Goal: Information Seeking & Learning: Learn about a topic

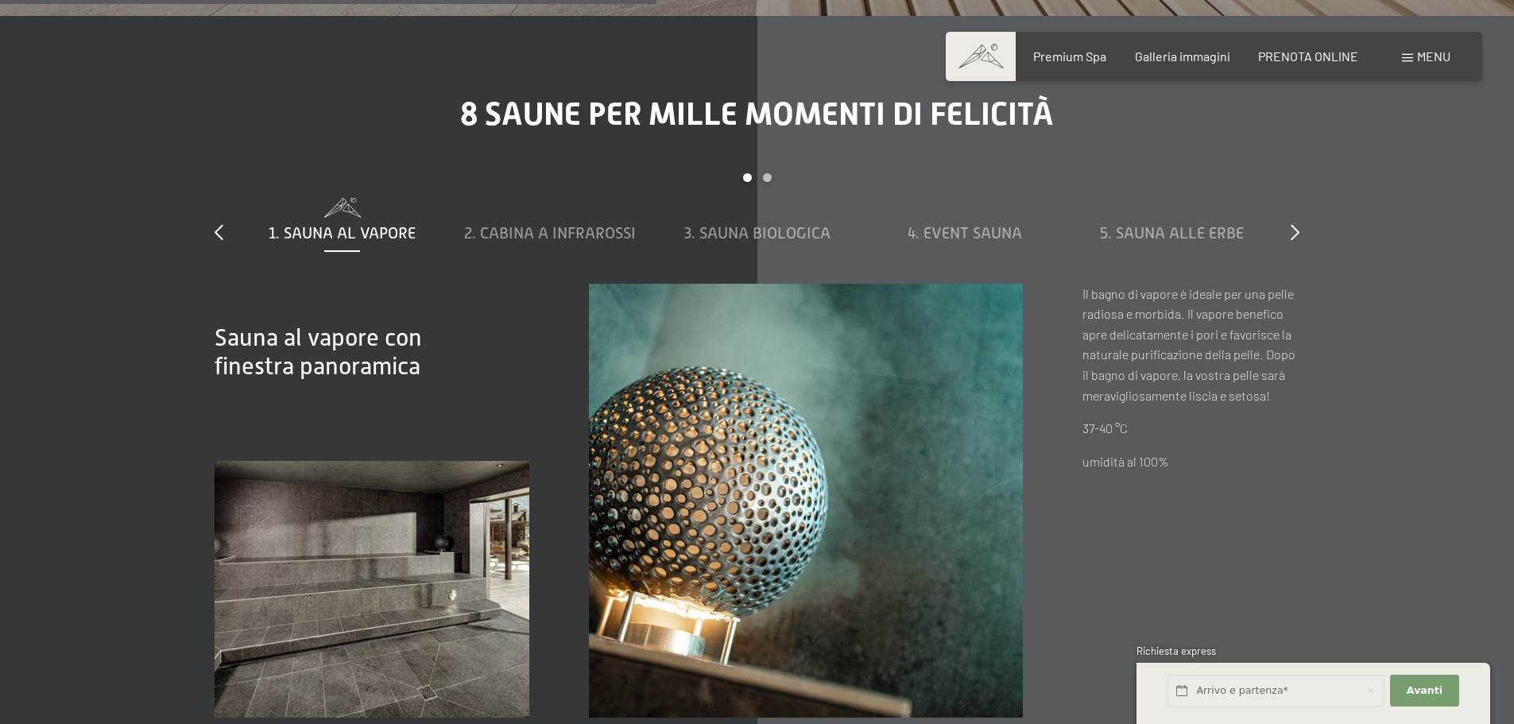
scroll to position [5482, 0]
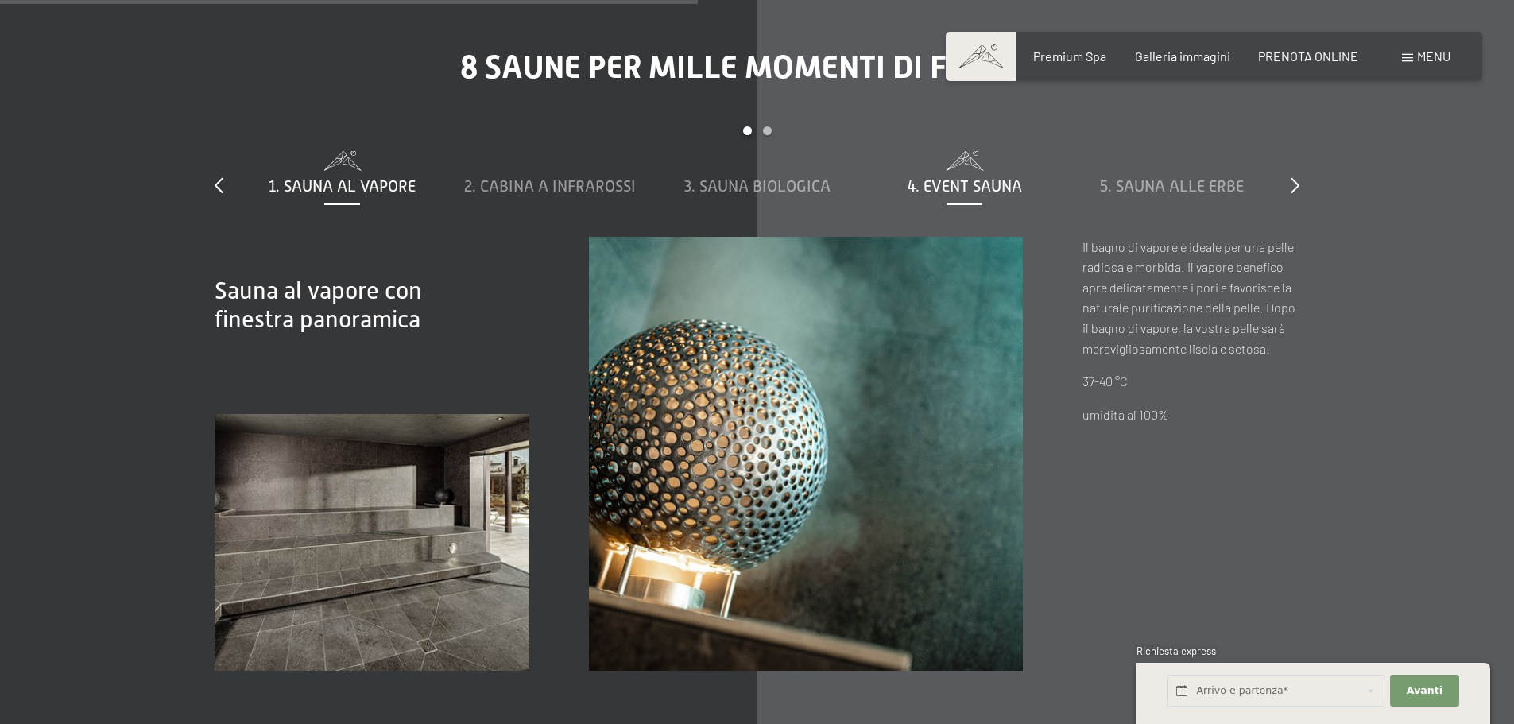
click at [961, 177] on span "4. Event Sauna" at bounding box center [964, 185] width 114 height 17
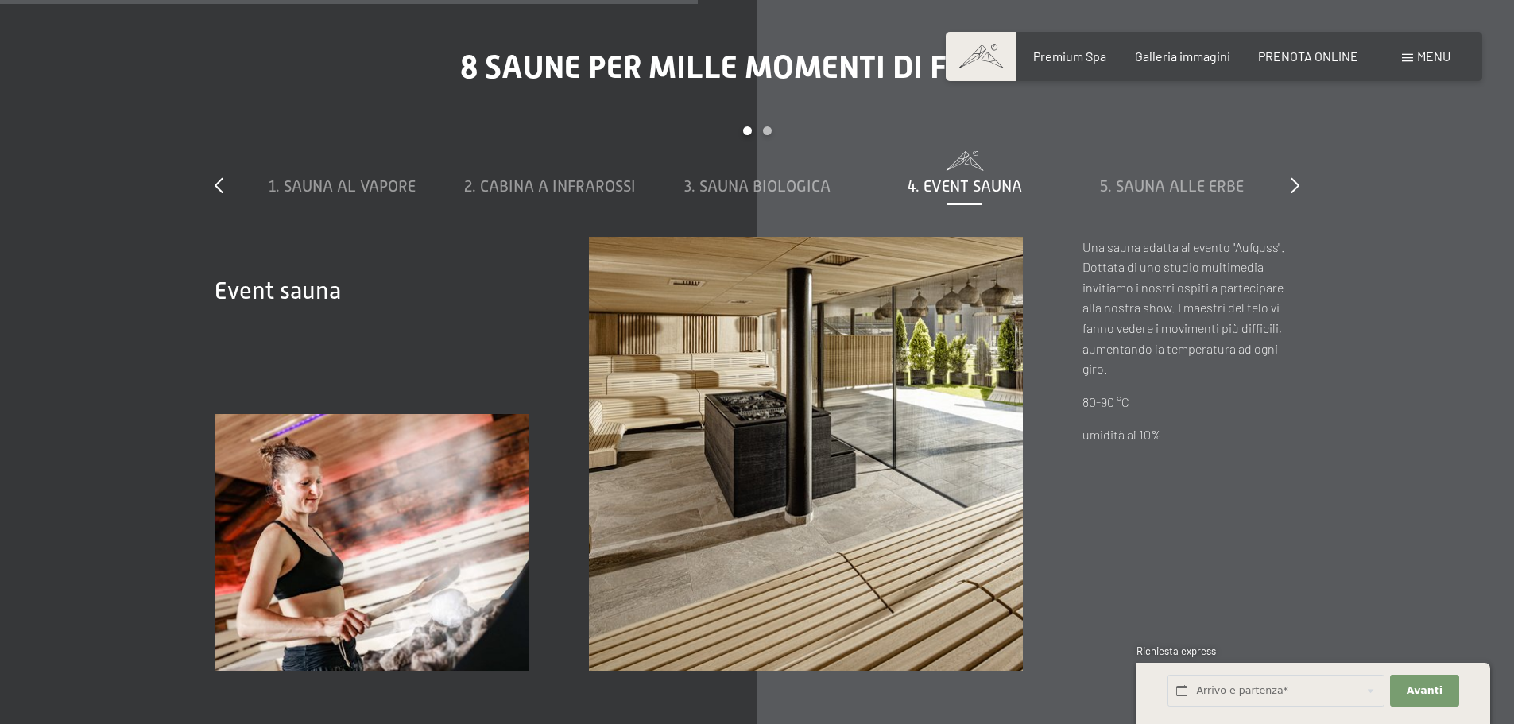
click at [698, 179] on div "1. Sauna al vapore 2. Cabina a infrarossi 3. Sauna biologica 4. Event Sauna 5. …" at bounding box center [756, 194] width 1037 height 86
click at [699, 177] on span "3. Sauna biologica" at bounding box center [757, 185] width 146 height 17
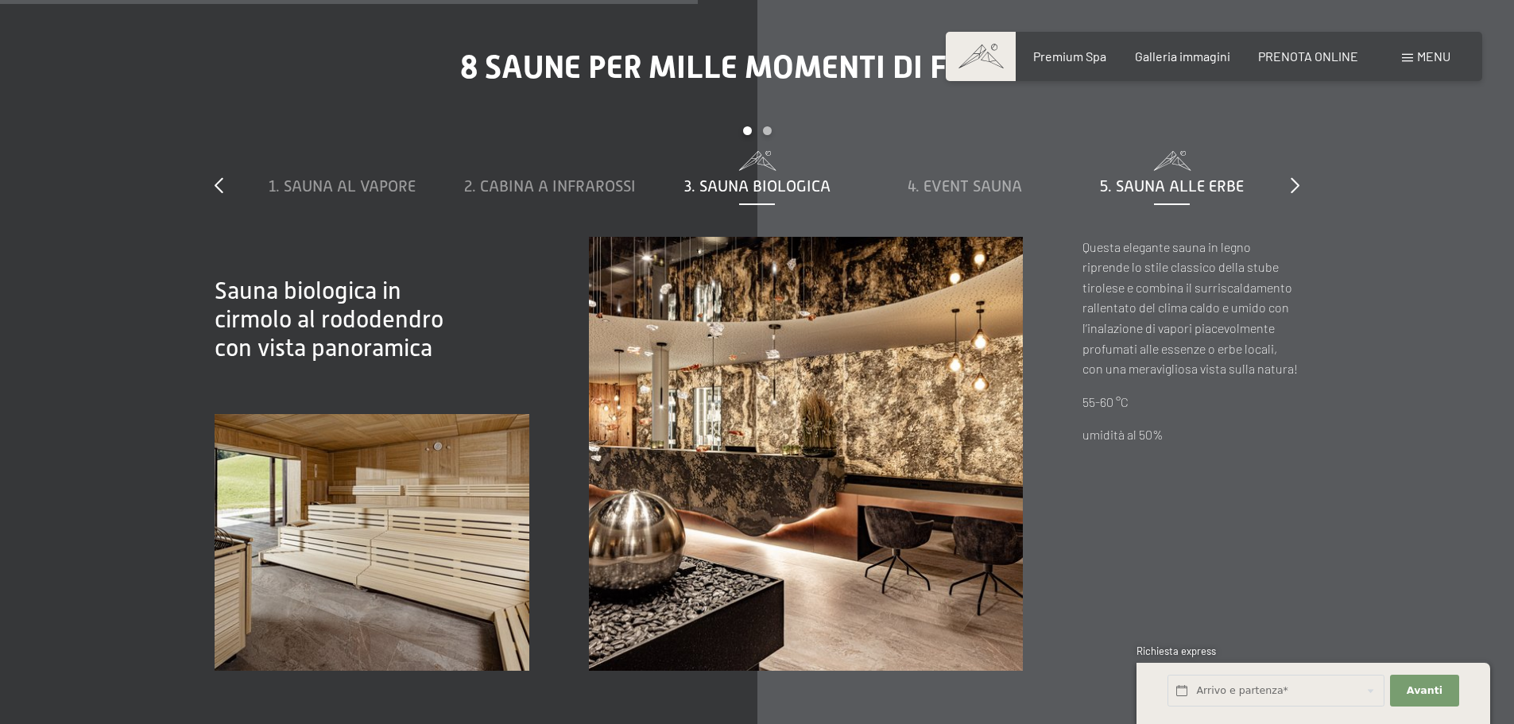
click at [1194, 177] on span "5. Sauna alle erbe" at bounding box center [1172, 185] width 144 height 17
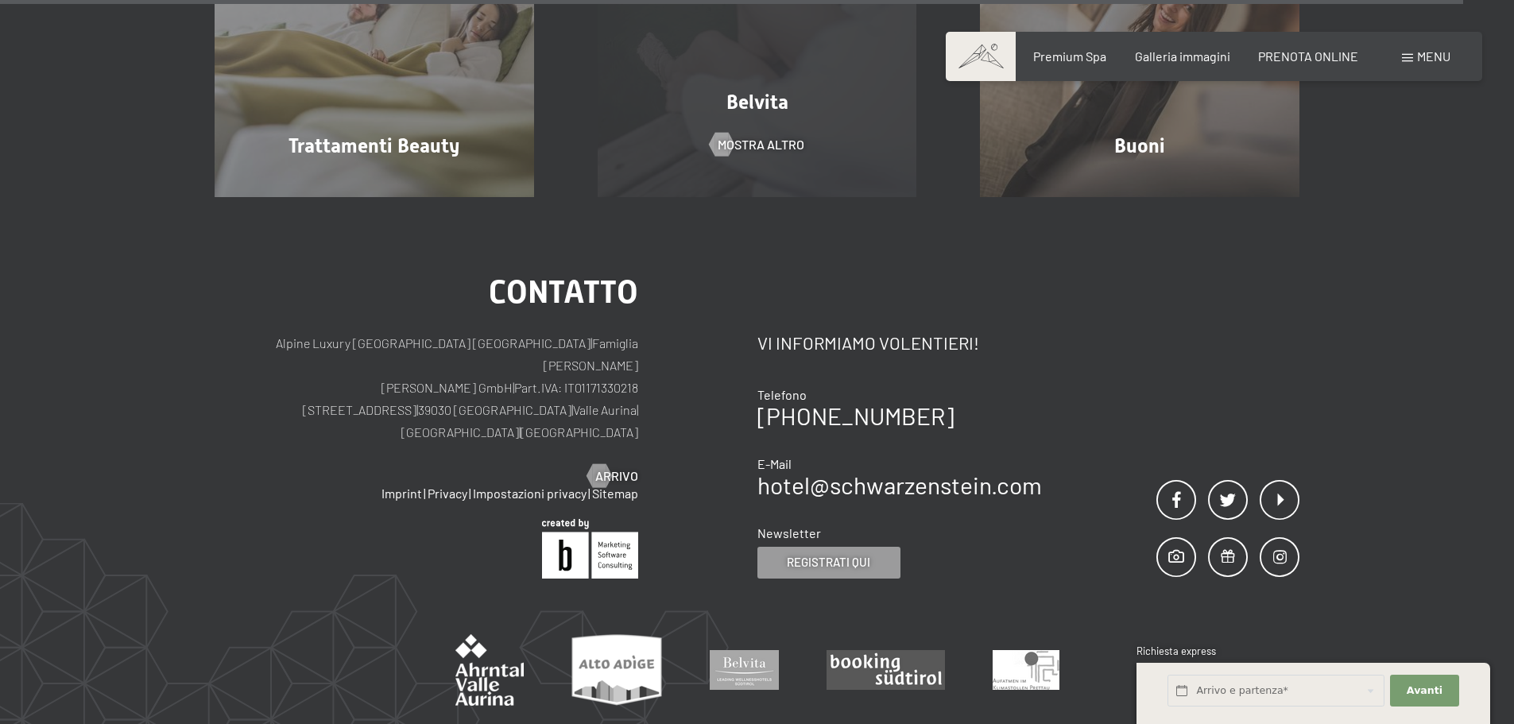
scroll to position [10180, 0]
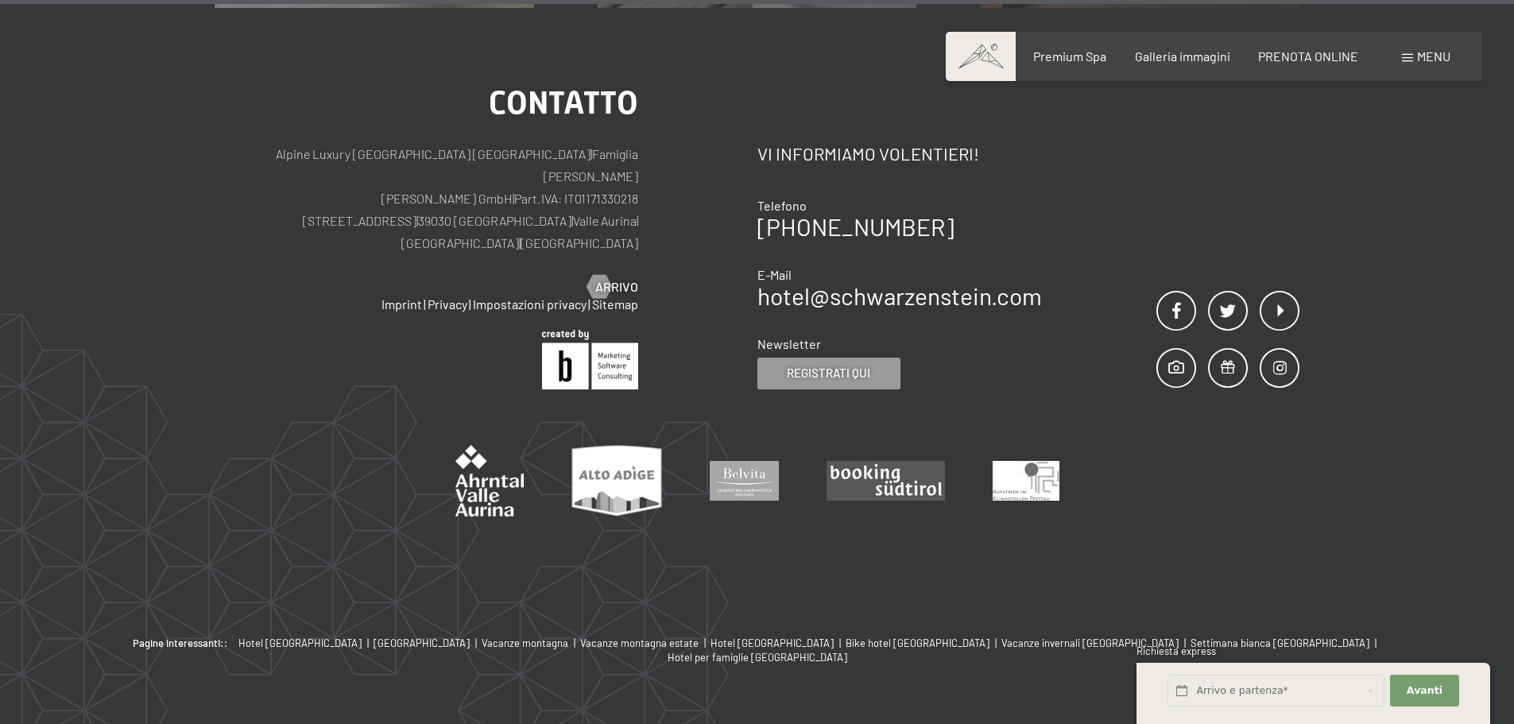
click at [1418, 48] on div "Prenotazione Richiesta Premium Spa Galleria immagini PRENOTA ONLINE Menu DE IT …" at bounding box center [1213, 56] width 473 height 17
click at [1417, 55] on span "Menu" at bounding box center [1433, 55] width 33 height 15
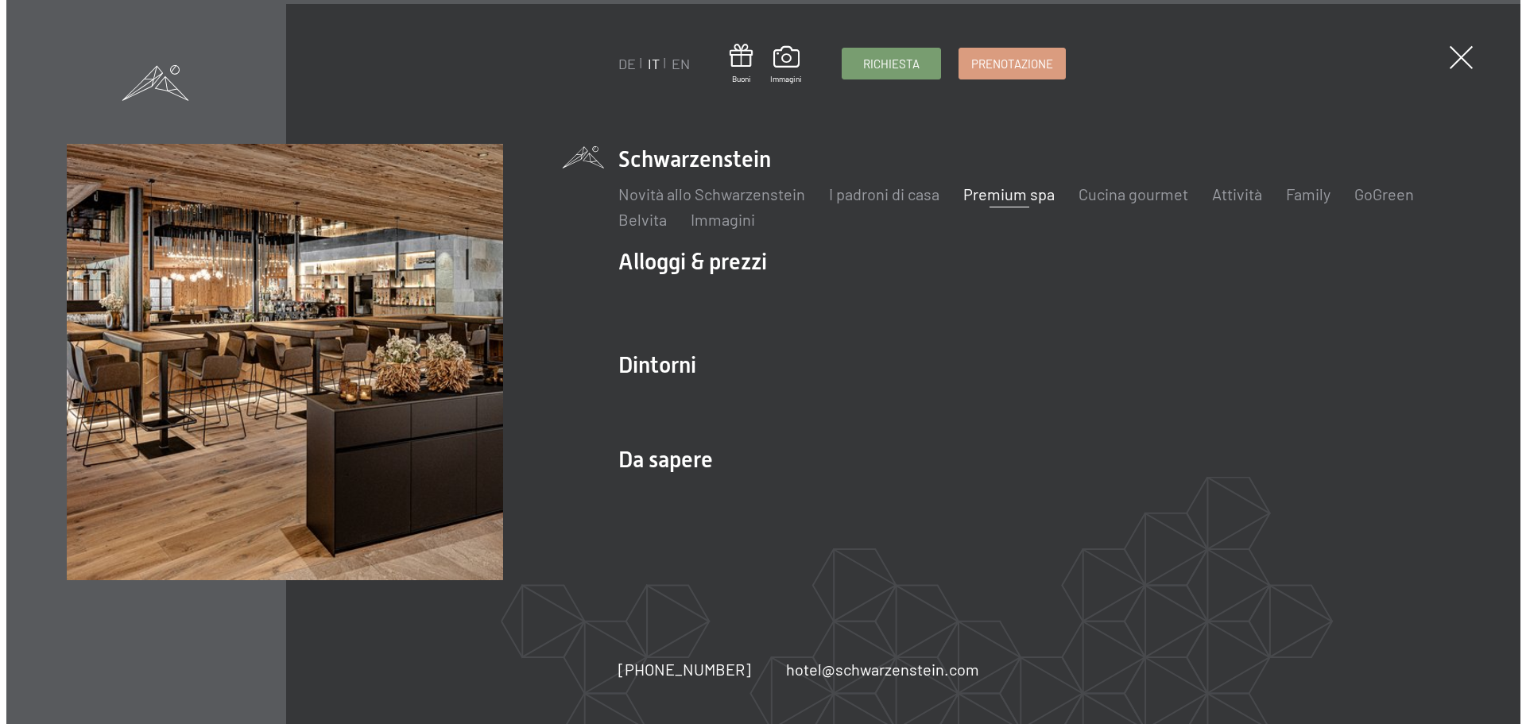
scroll to position [10207, 0]
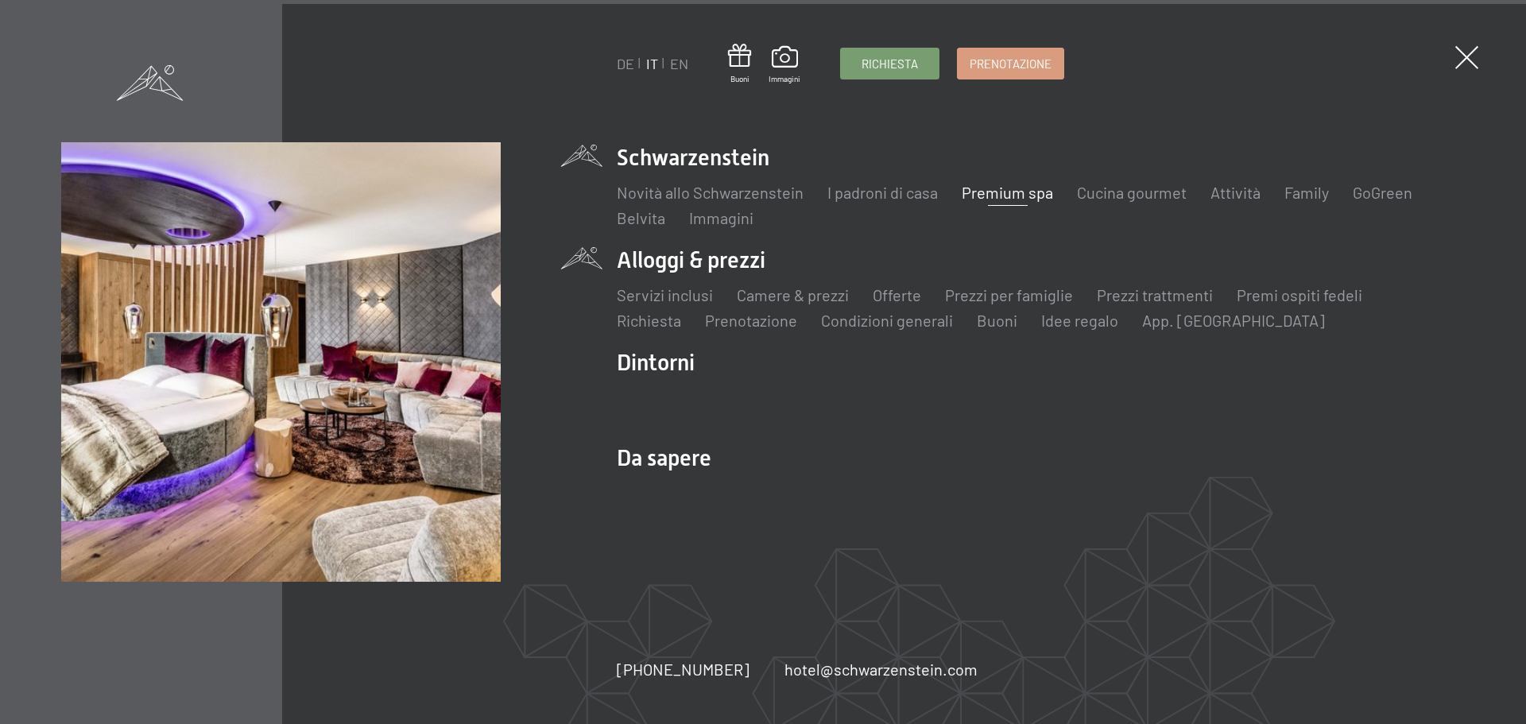
click at [702, 269] on li "Alloggi & prezzi Servizi inclusi Camere & prezzi Lista Offerte Lista Prezzi per…" at bounding box center [1041, 288] width 848 height 87
click at [790, 299] on link "Camere & prezzi" at bounding box center [793, 294] width 112 height 19
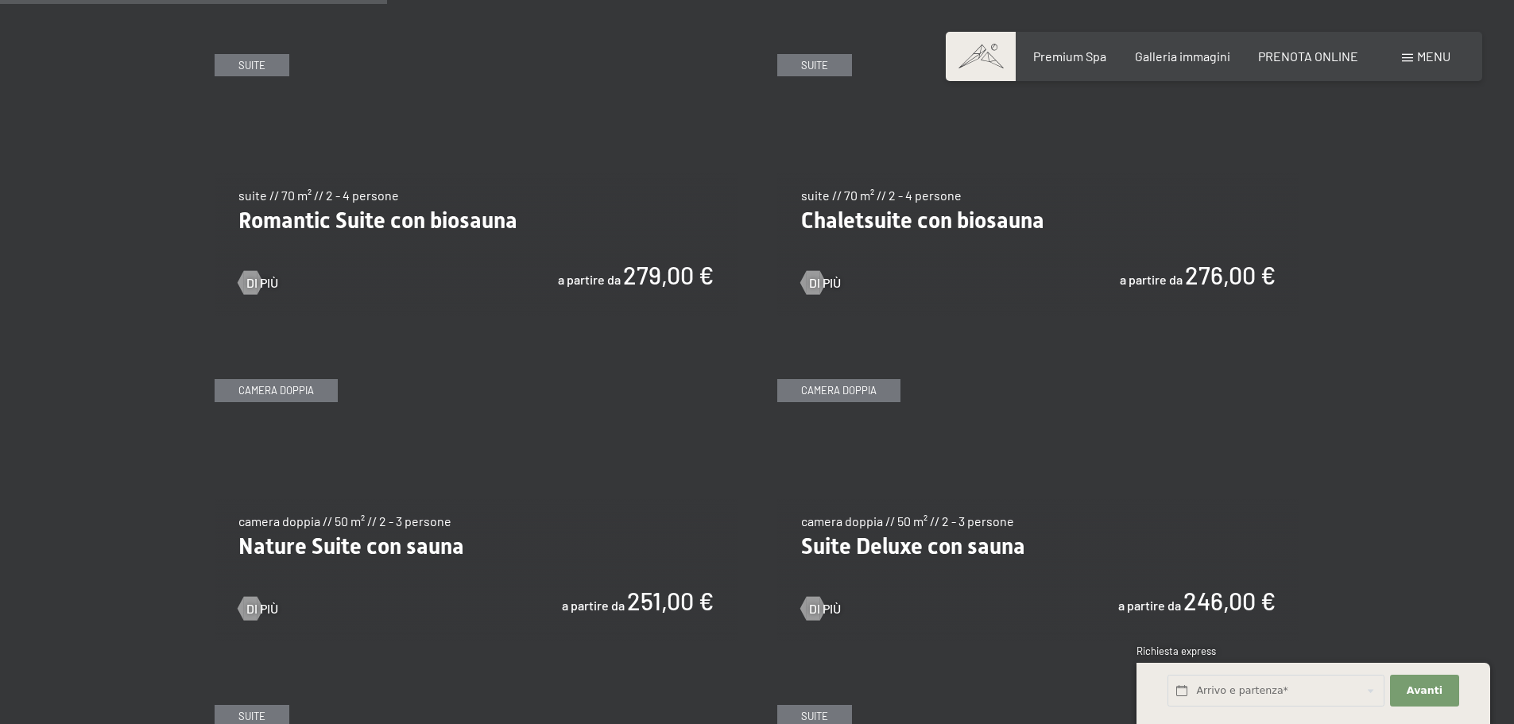
scroll to position [1351, 0]
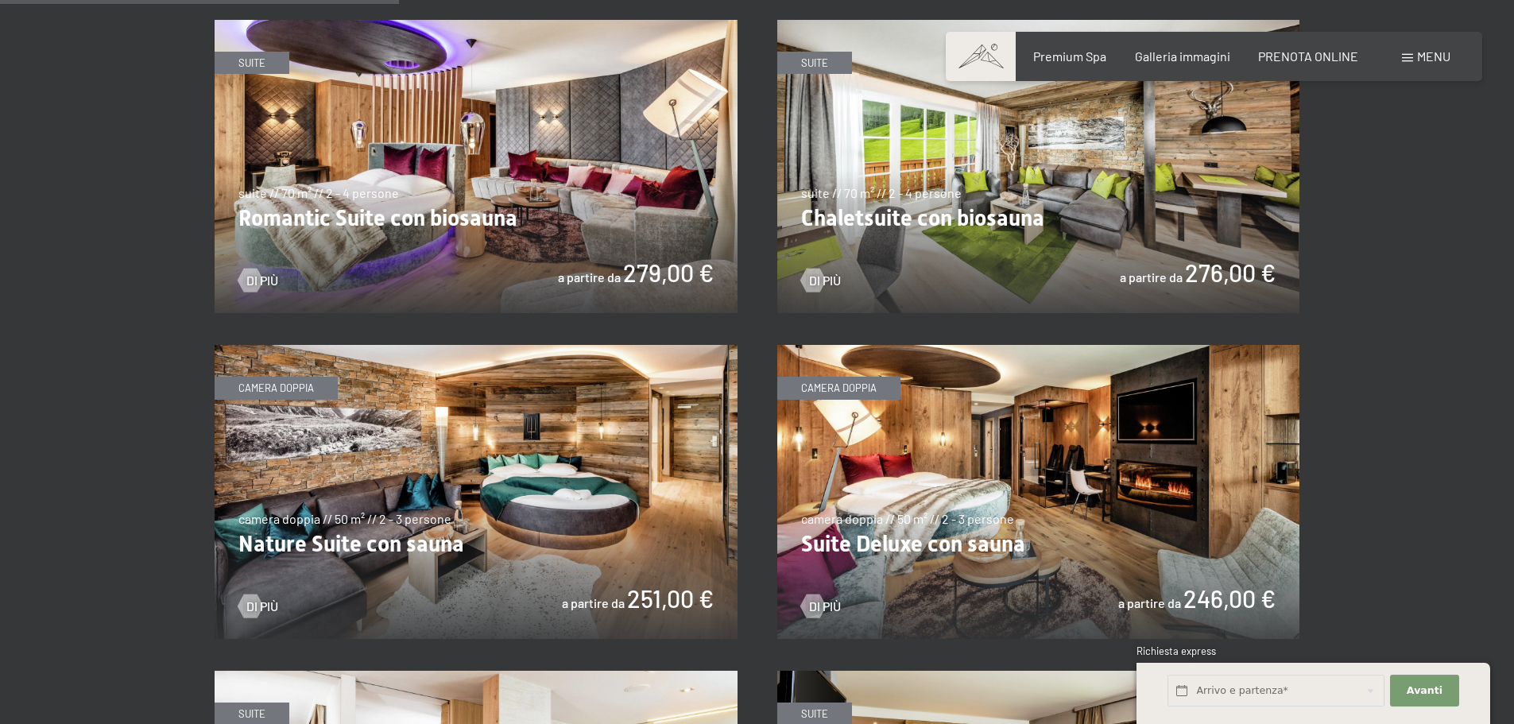
click at [935, 540] on img at bounding box center [1038, 492] width 523 height 294
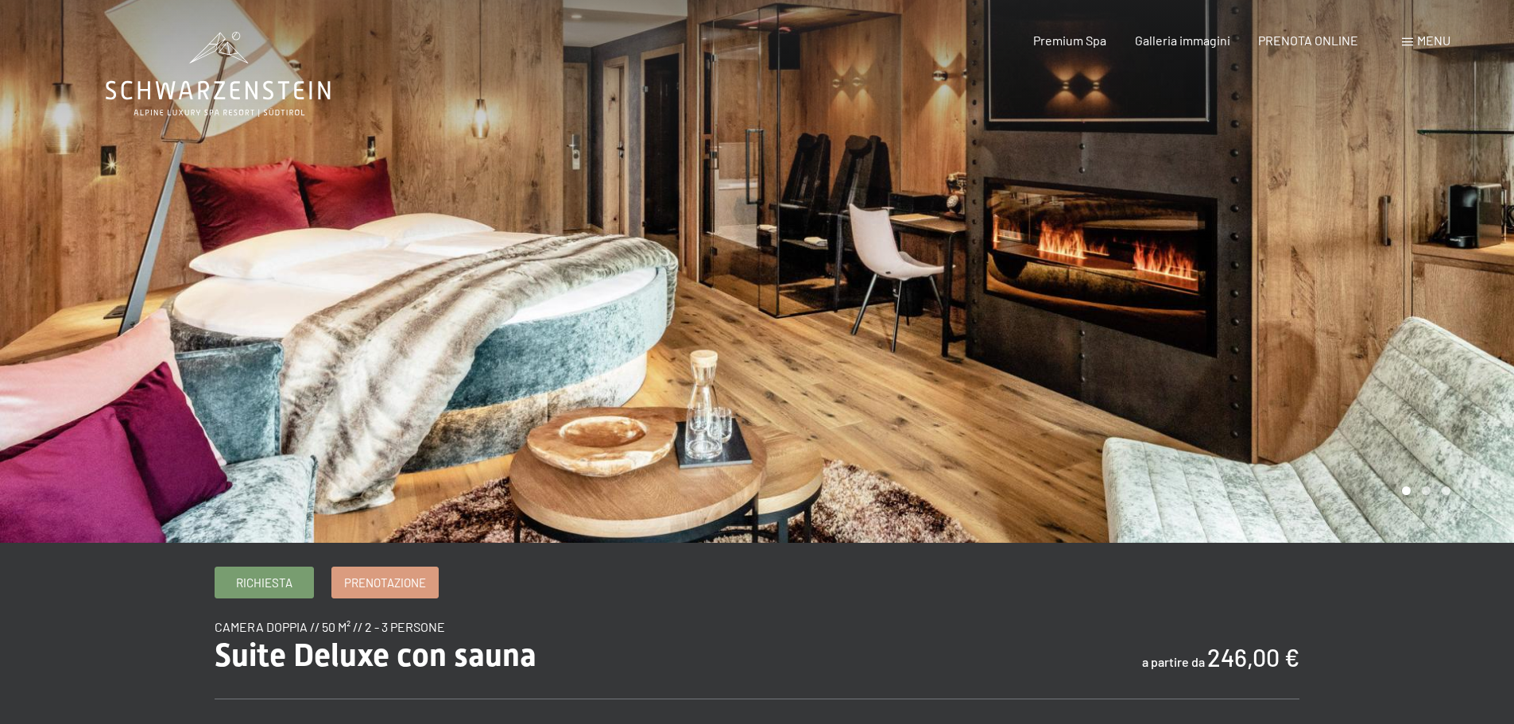
click at [1316, 340] on div at bounding box center [1135, 271] width 757 height 543
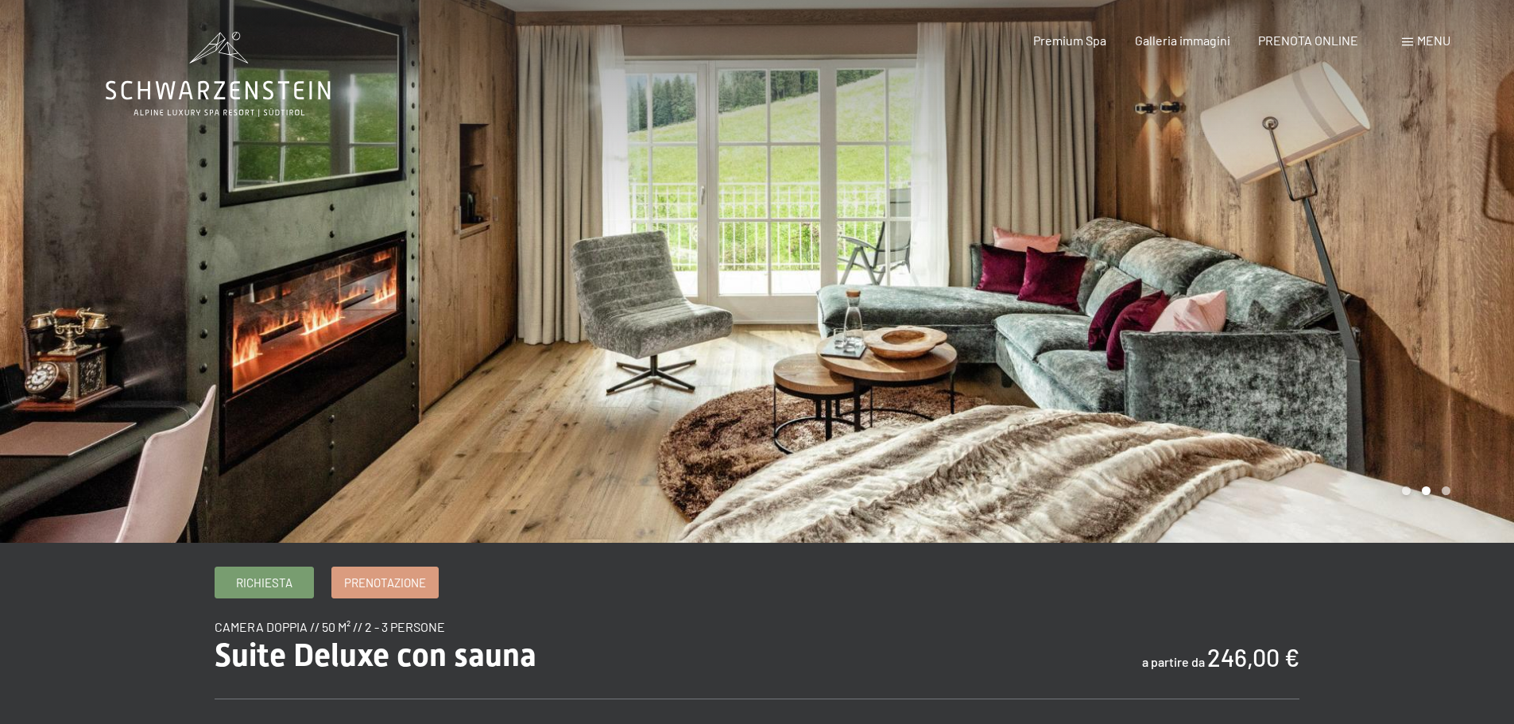
click at [1316, 340] on div at bounding box center [1135, 271] width 757 height 543
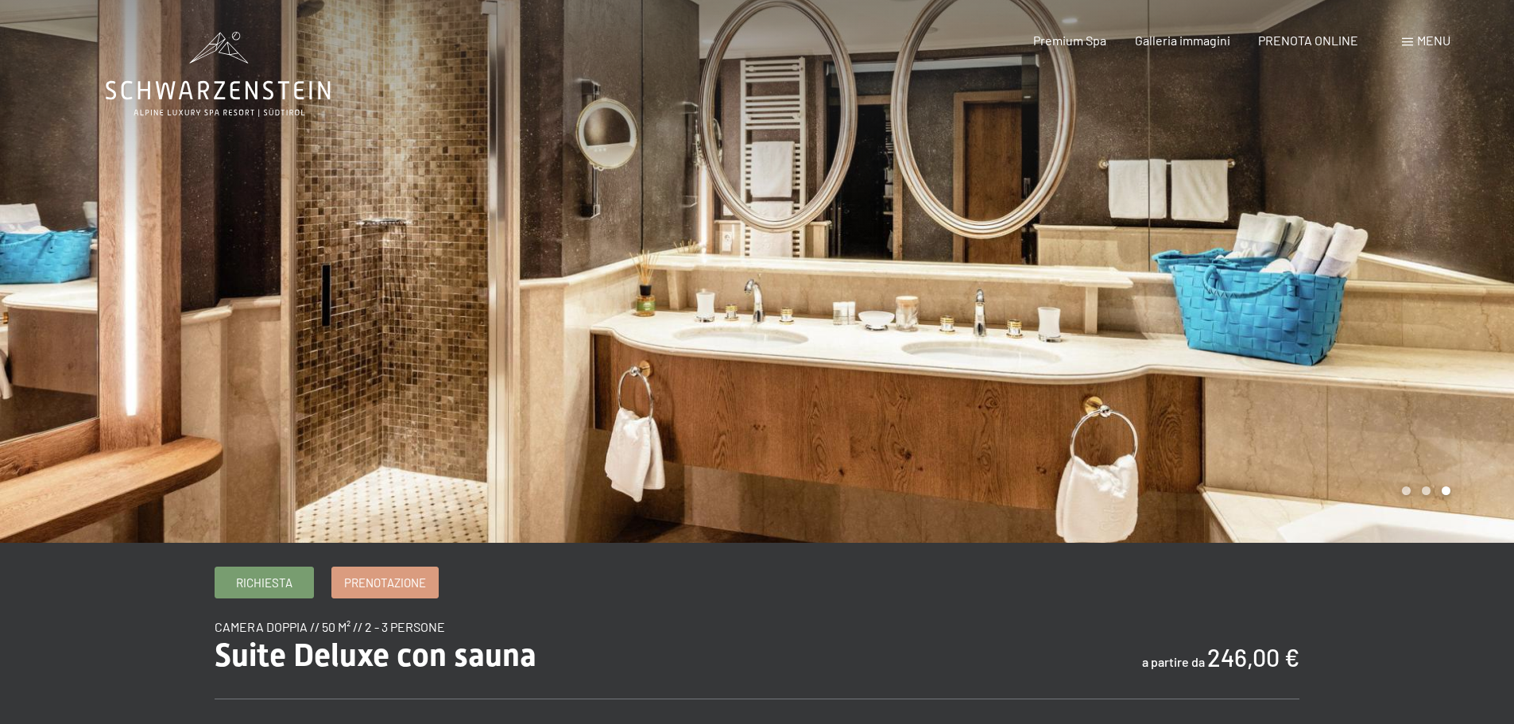
click at [1385, 287] on div at bounding box center [1135, 271] width 757 height 543
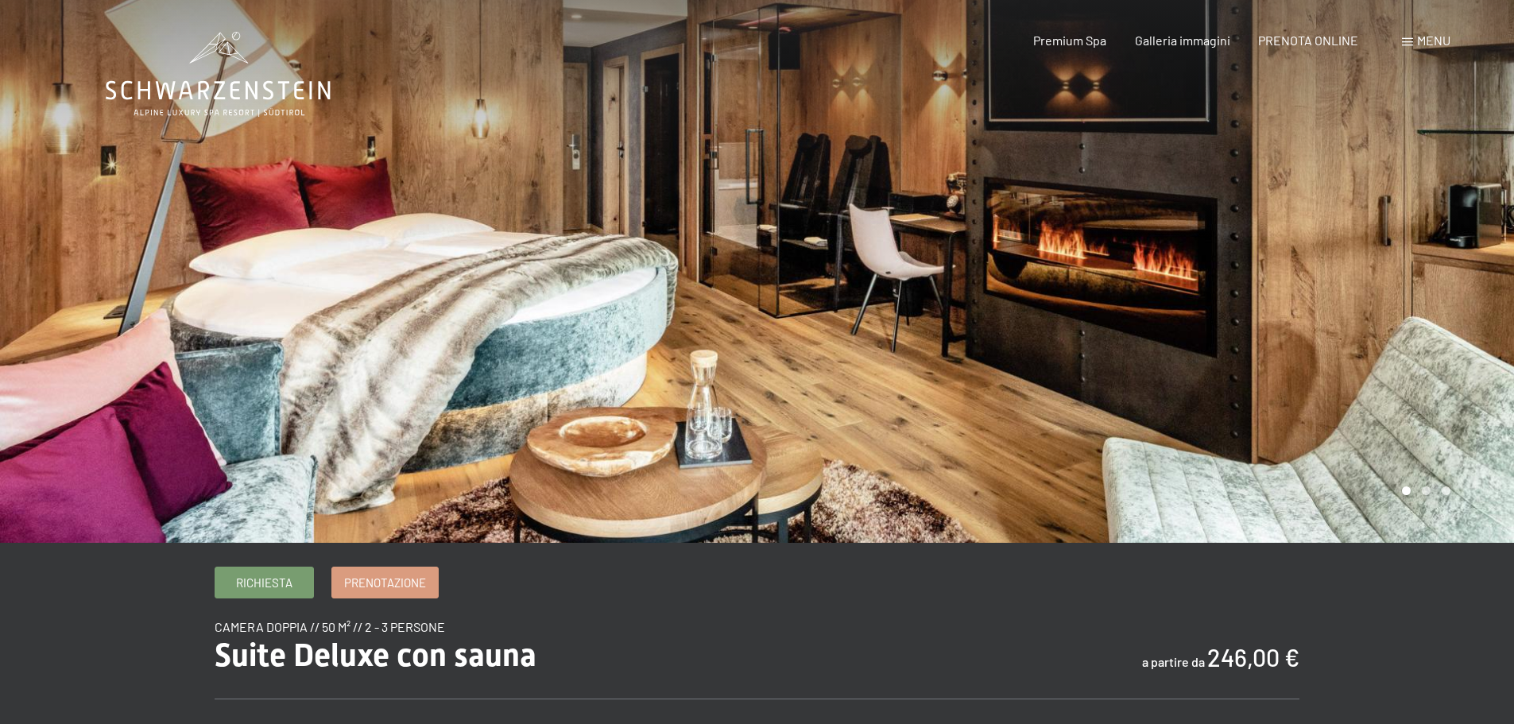
click at [1385, 287] on div at bounding box center [1135, 271] width 757 height 543
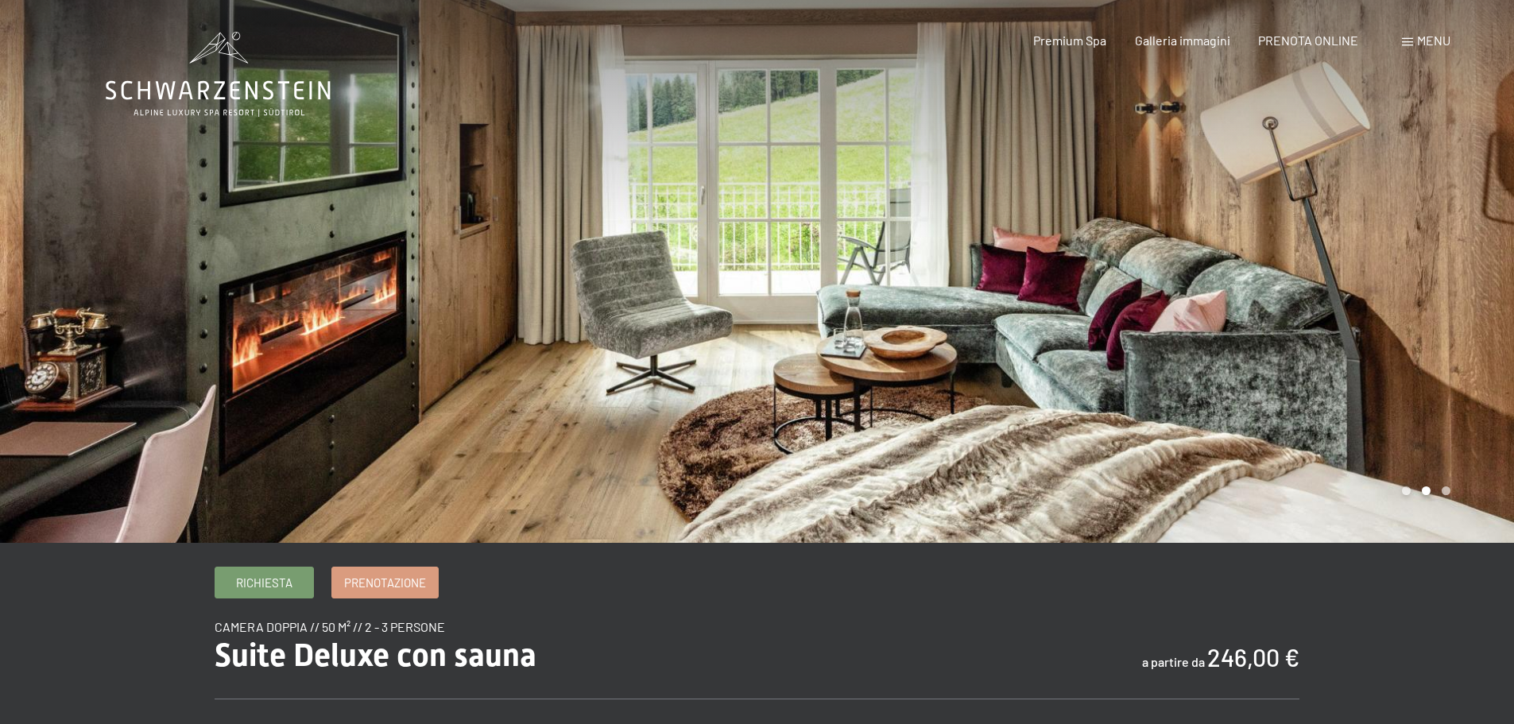
click at [1385, 287] on div at bounding box center [1135, 271] width 757 height 543
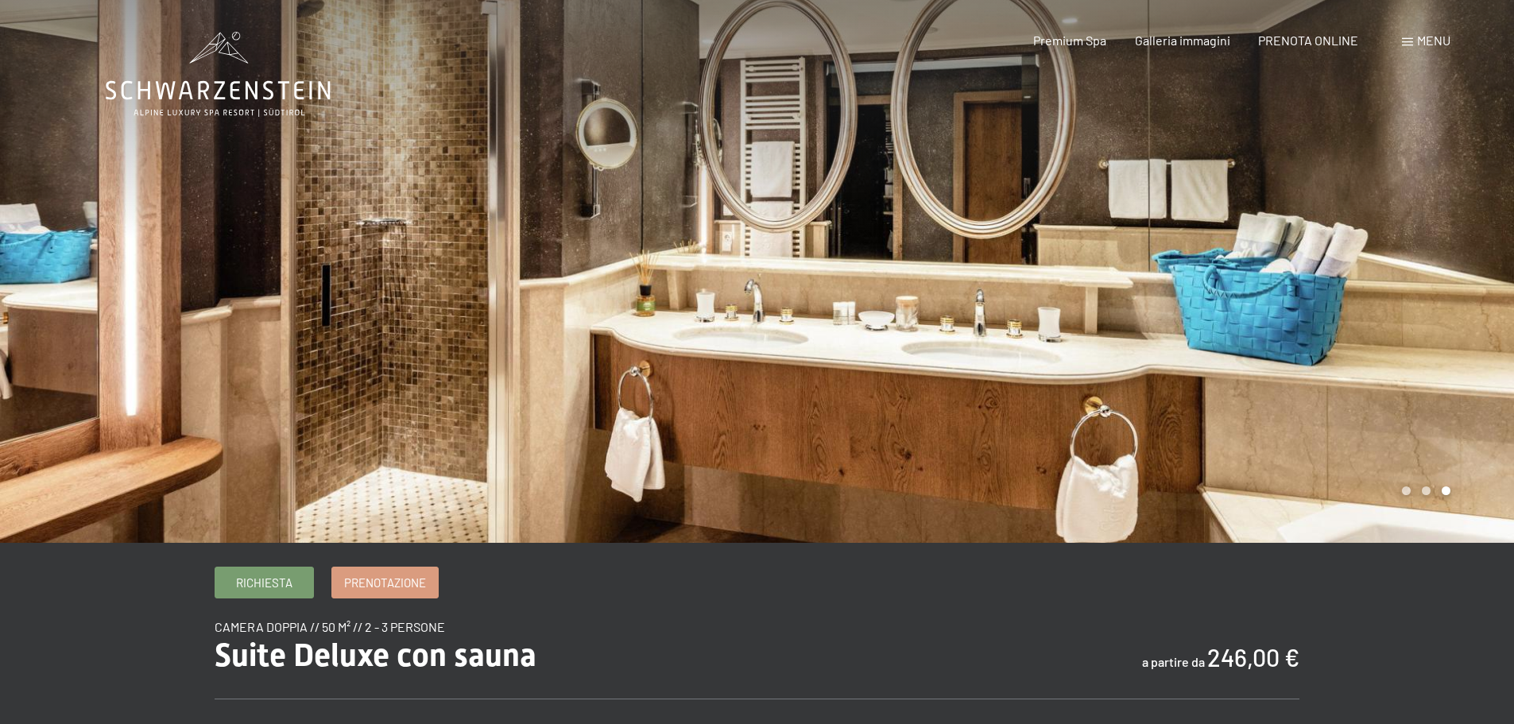
click at [1385, 287] on div at bounding box center [1135, 271] width 757 height 543
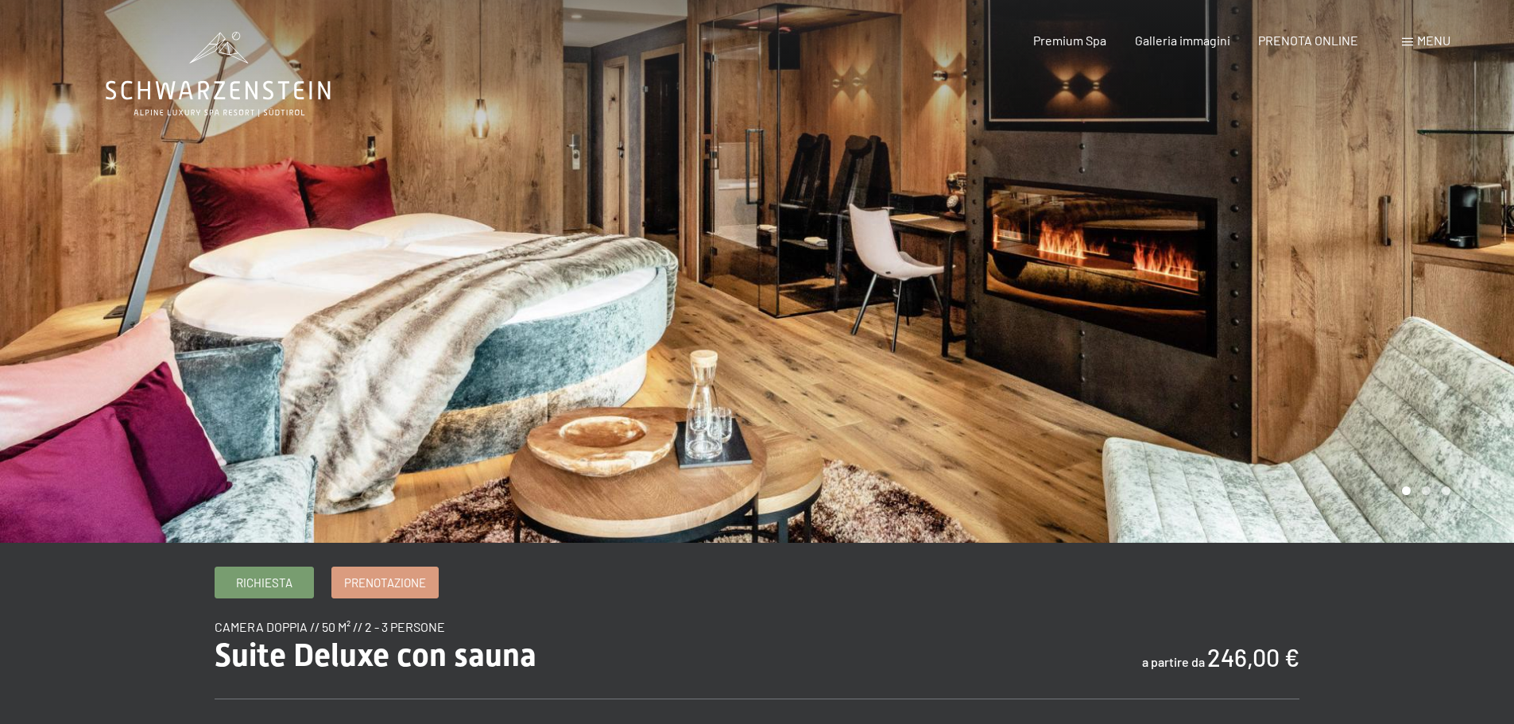
click at [1385, 287] on div at bounding box center [1135, 271] width 757 height 543
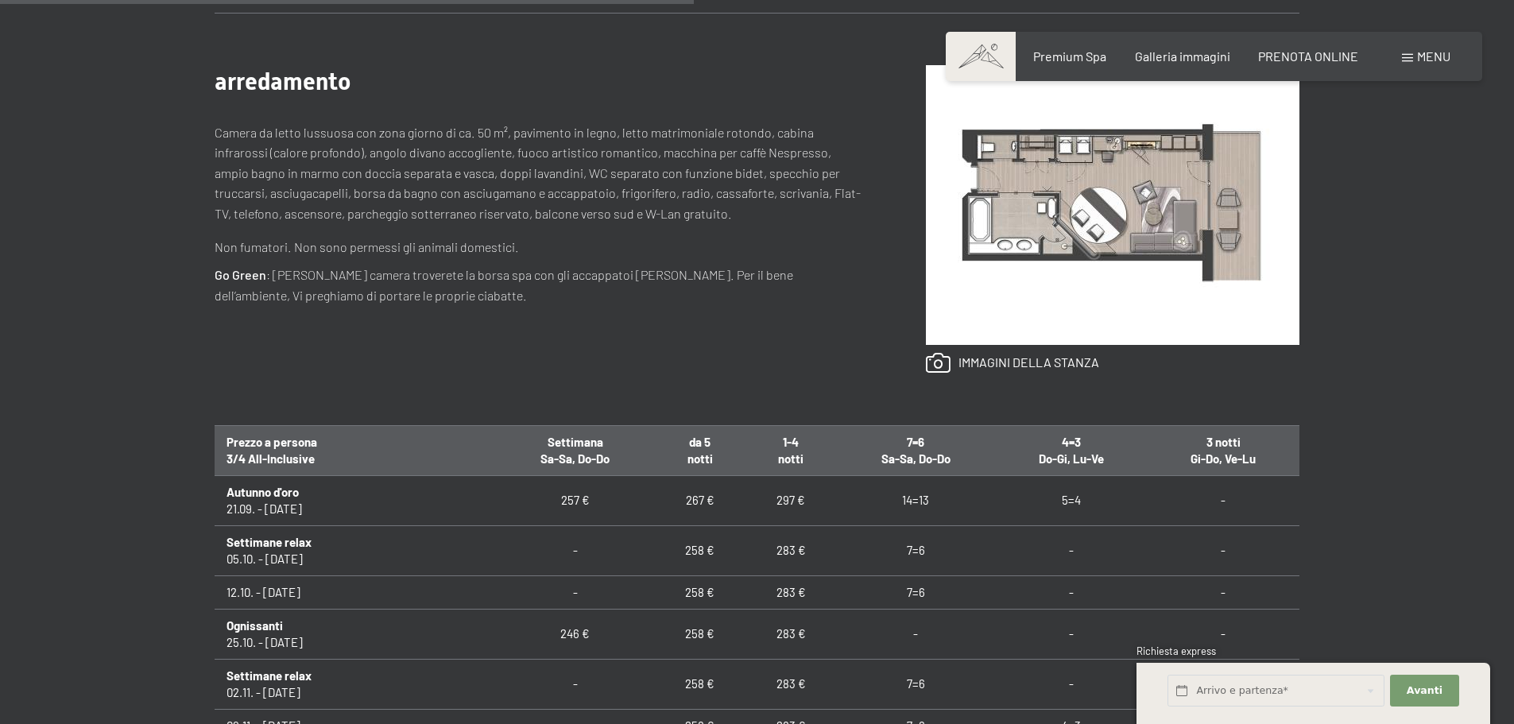
scroll to position [953, 0]
